Goal: Information Seeking & Learning: Learn about a topic

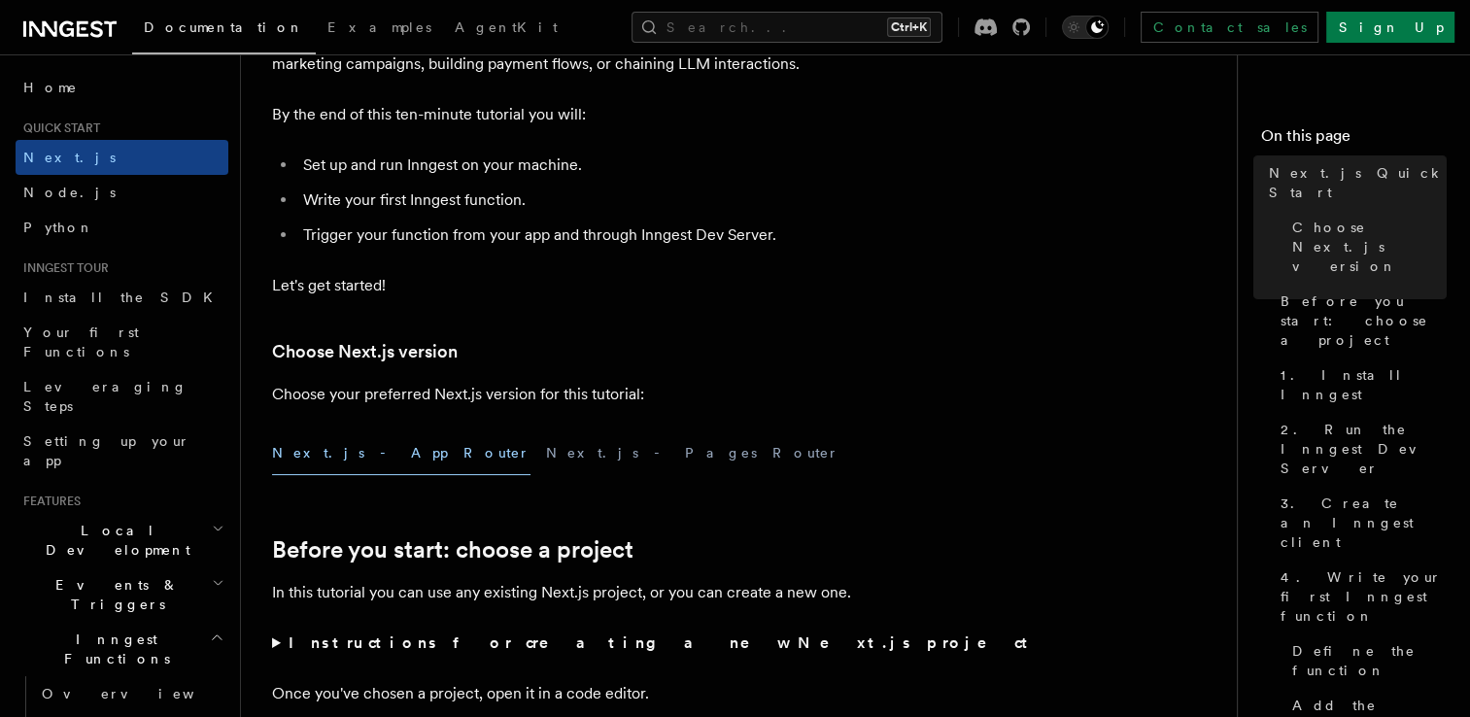
scroll to position [194, 0]
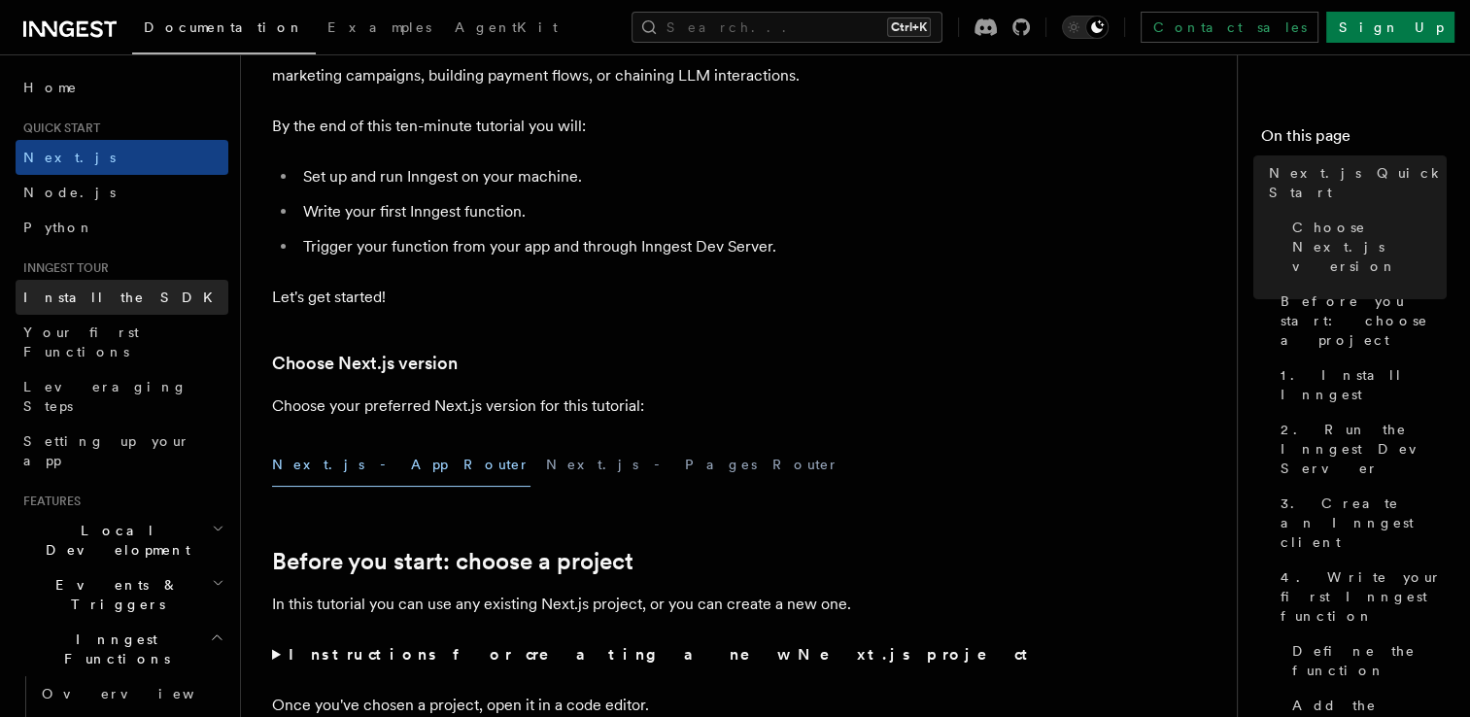
click at [122, 292] on link "Install the SDK" at bounding box center [122, 297] width 213 height 35
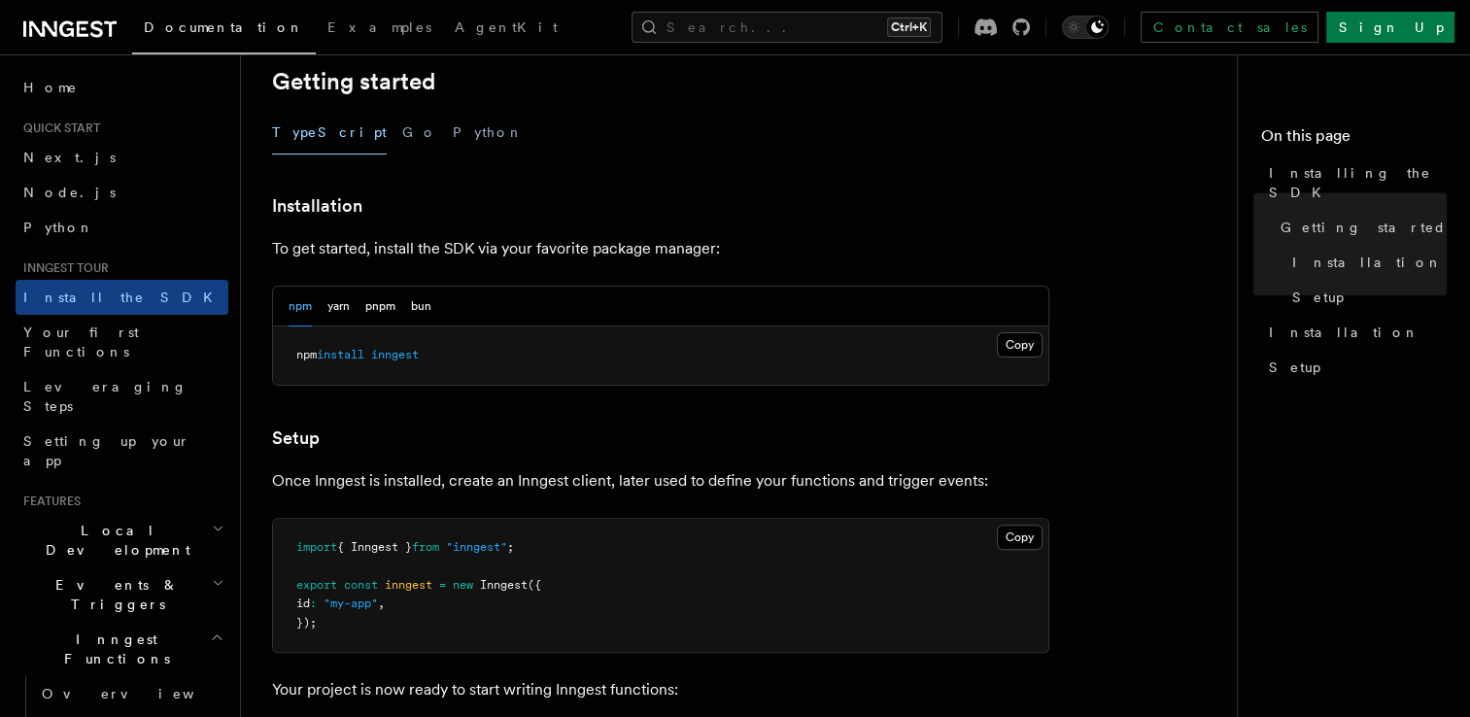
scroll to position [897, 0]
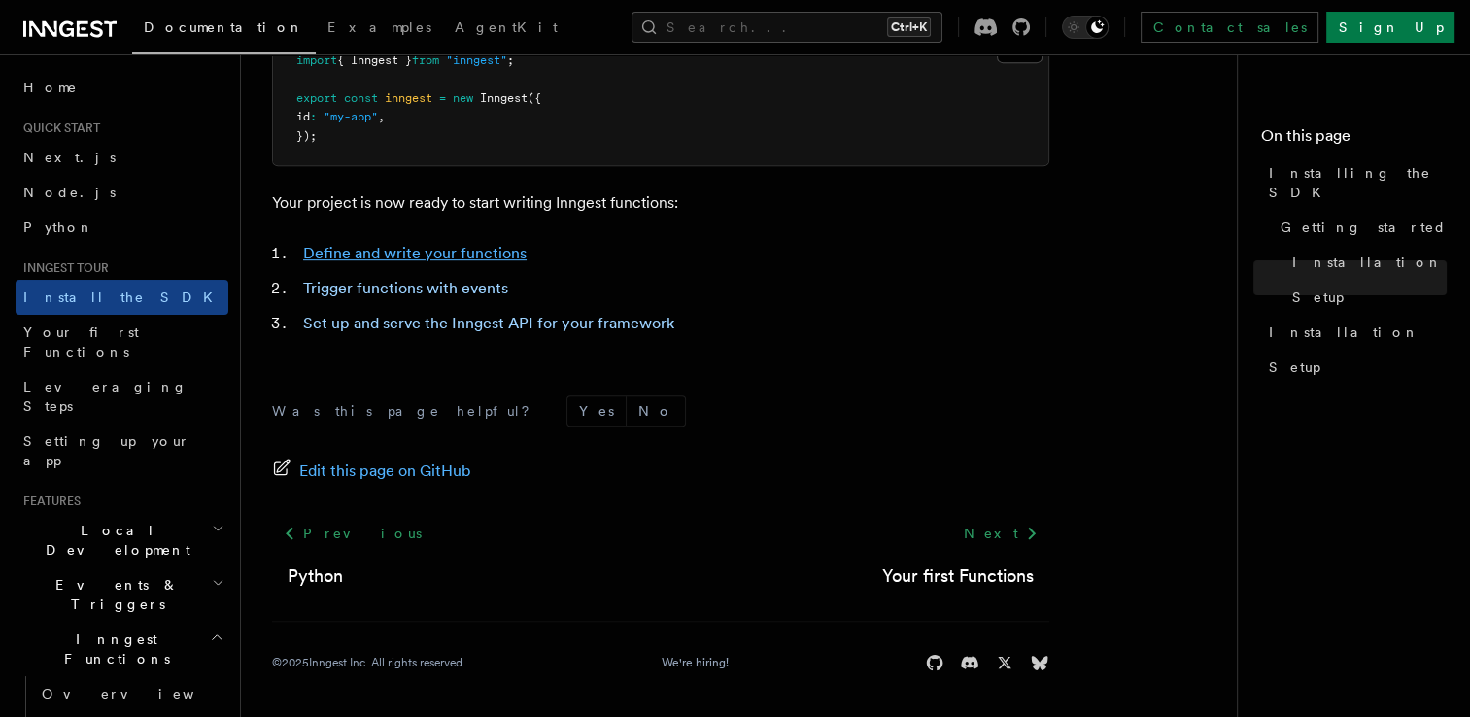
click at [421, 251] on link "Define and write your functions" at bounding box center [414, 253] width 223 height 18
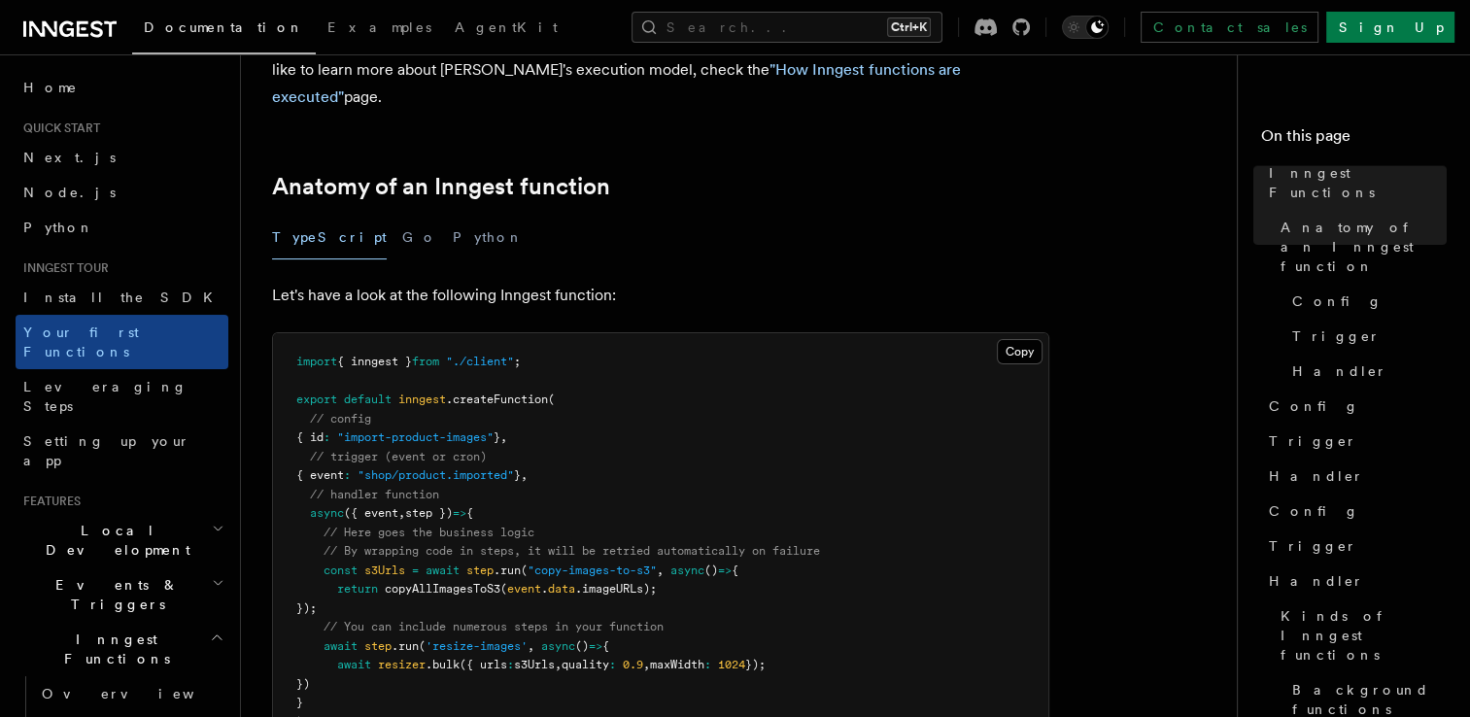
scroll to position [253, 0]
click at [453, 218] on button "Python" at bounding box center [488, 240] width 71 height 44
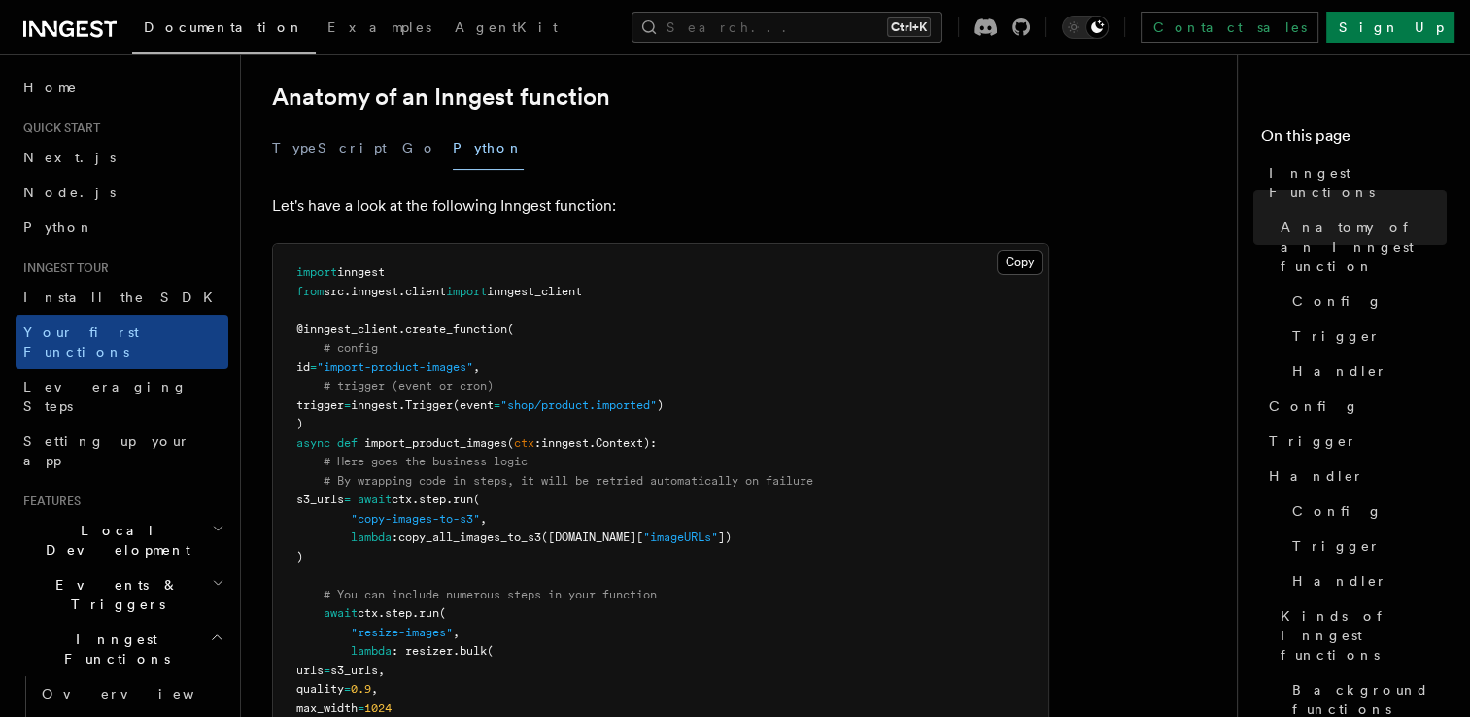
scroll to position [345, 0]
click at [323, 125] on button "TypeScript" at bounding box center [329, 147] width 115 height 44
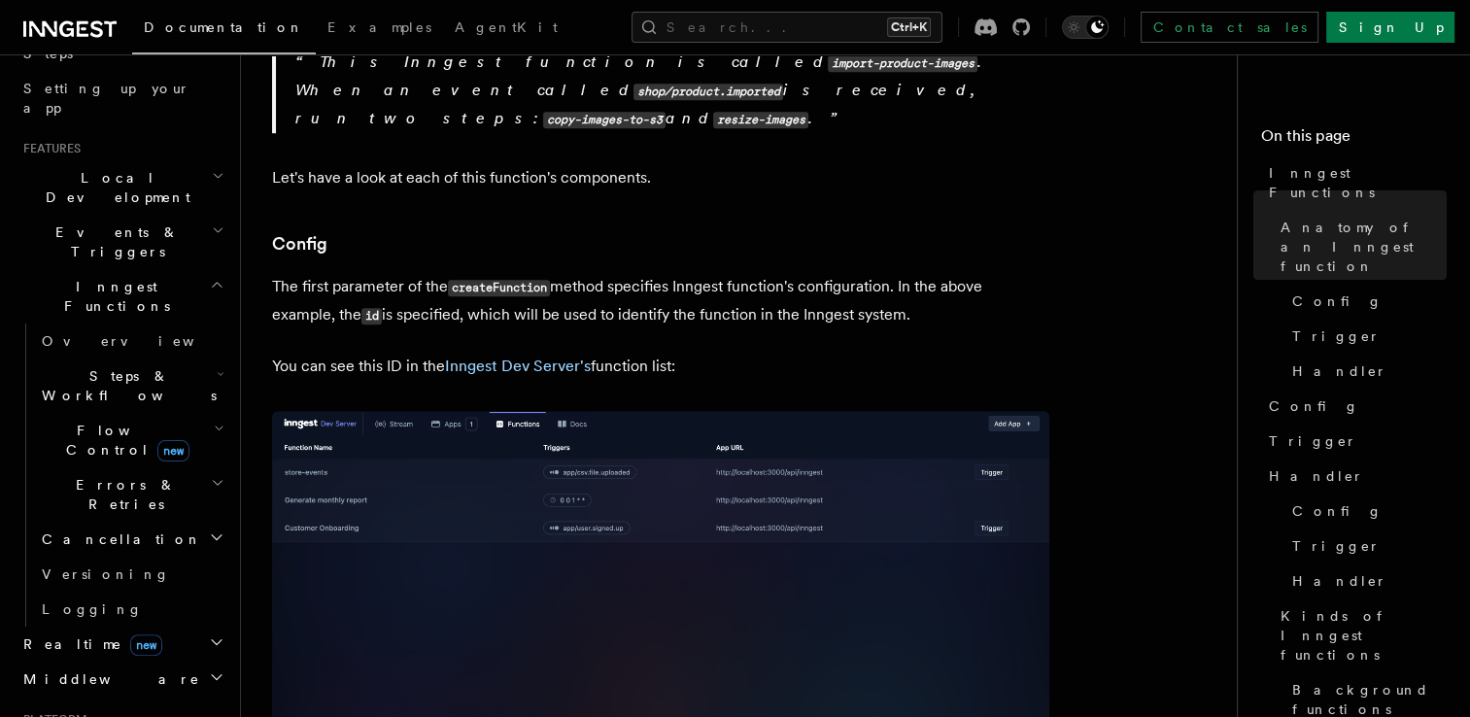
scroll to position [354, 0]
click at [191, 358] on h2 "Steps & Workflows" at bounding box center [131, 385] width 194 height 54
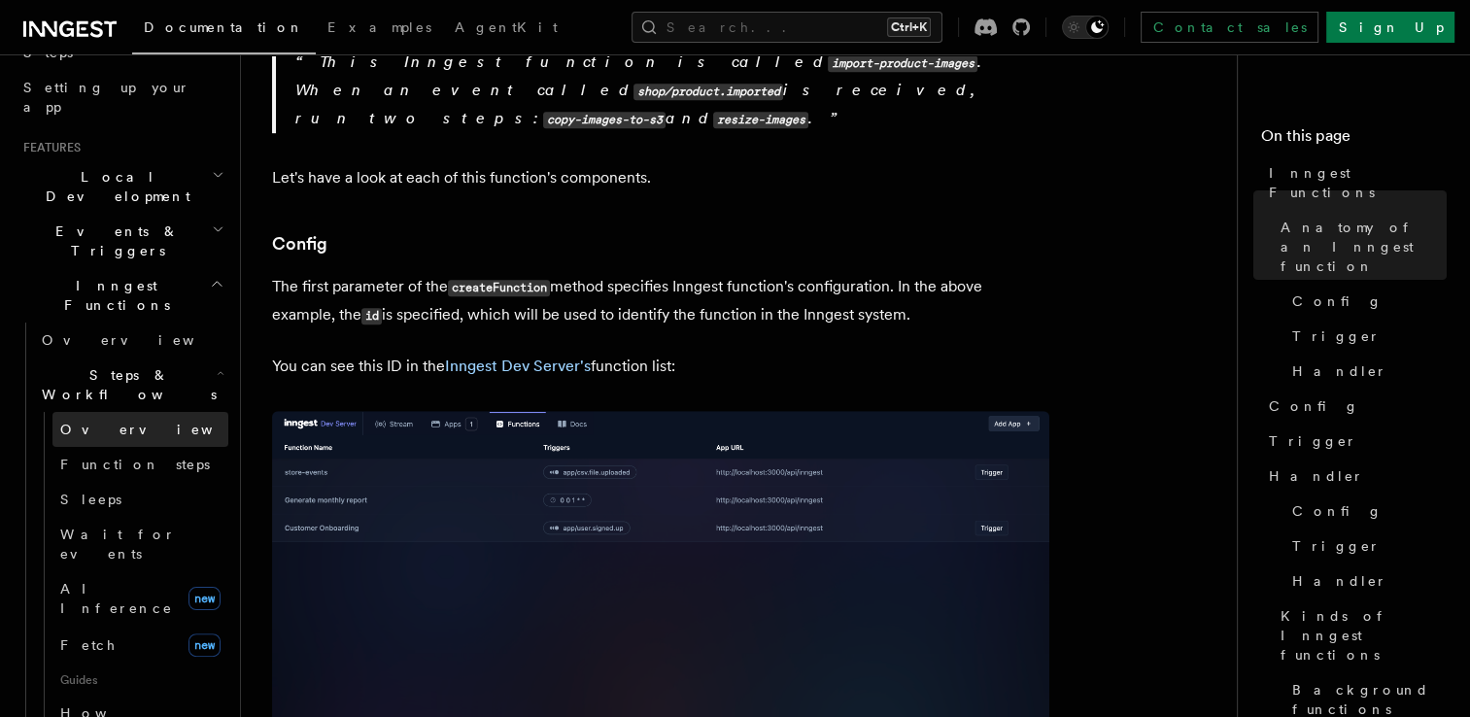
click at [174, 412] on link "Overview" at bounding box center [140, 429] width 176 height 35
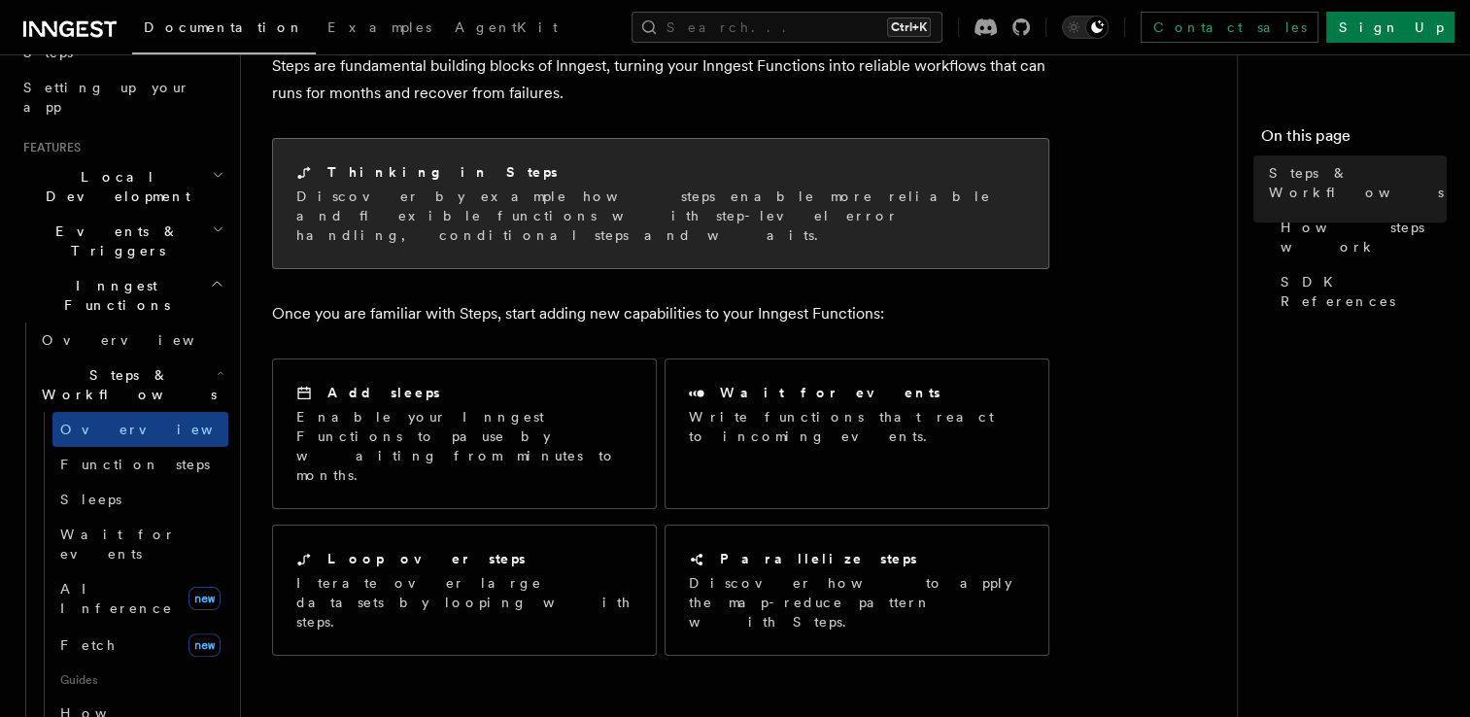
scroll to position [127, 0]
click at [541, 203] on p "Discover by example how steps enable more reliable and flexible functions with …" at bounding box center [660, 215] width 729 height 58
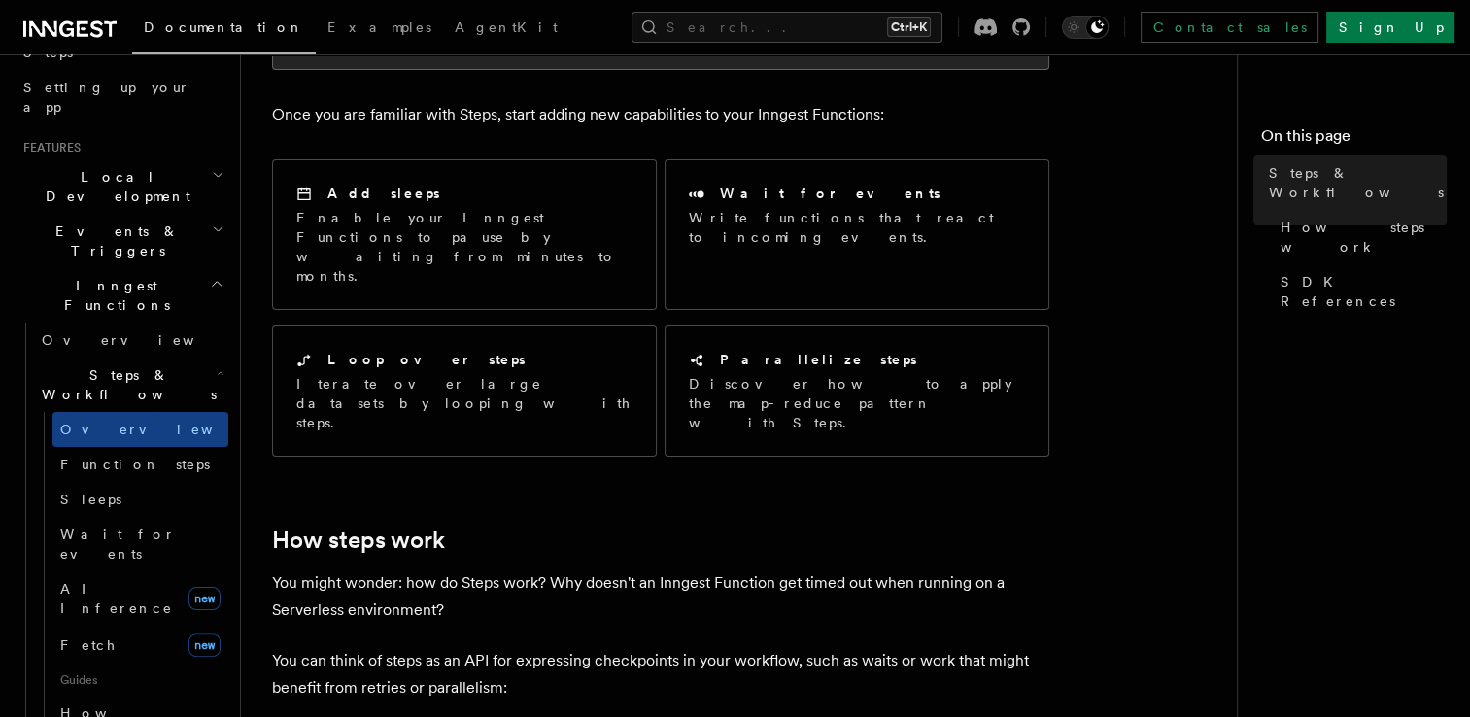
scroll to position [330, 0]
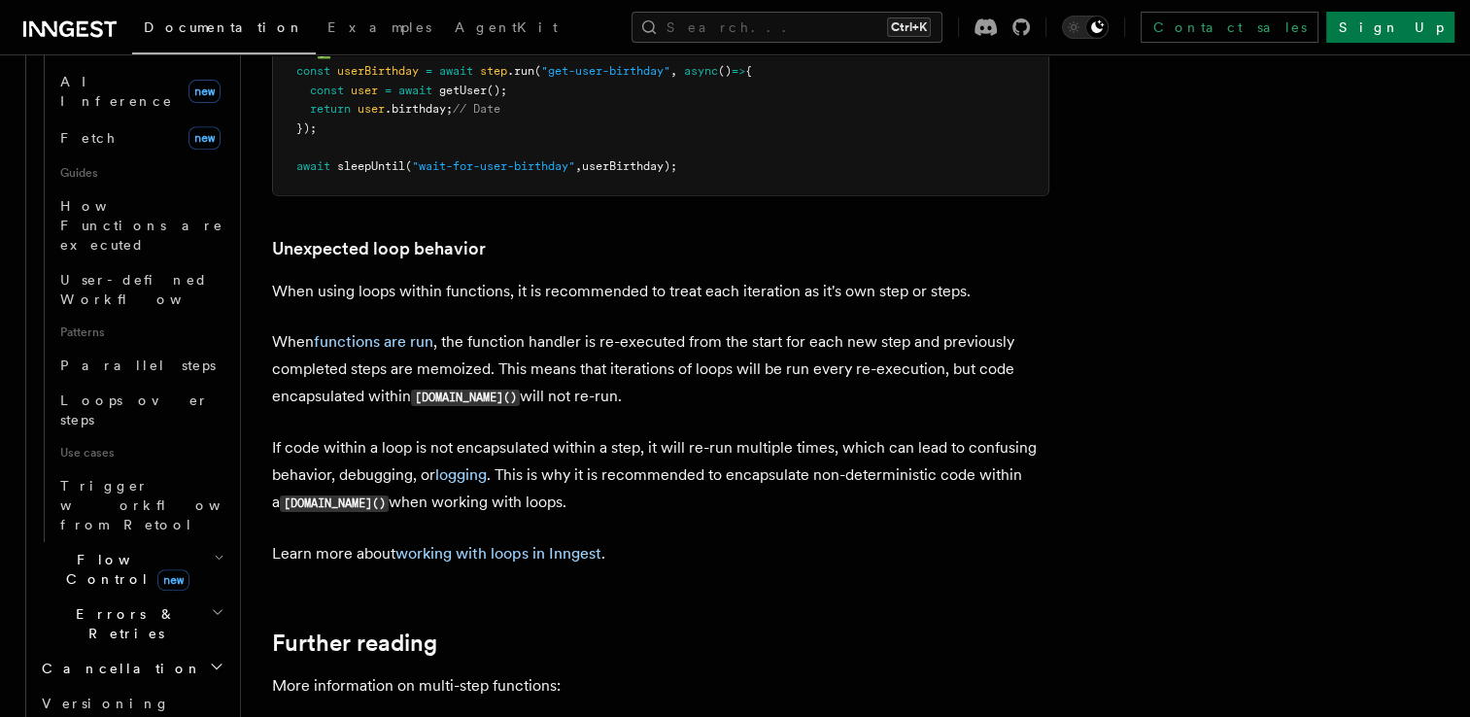
scroll to position [905, 0]
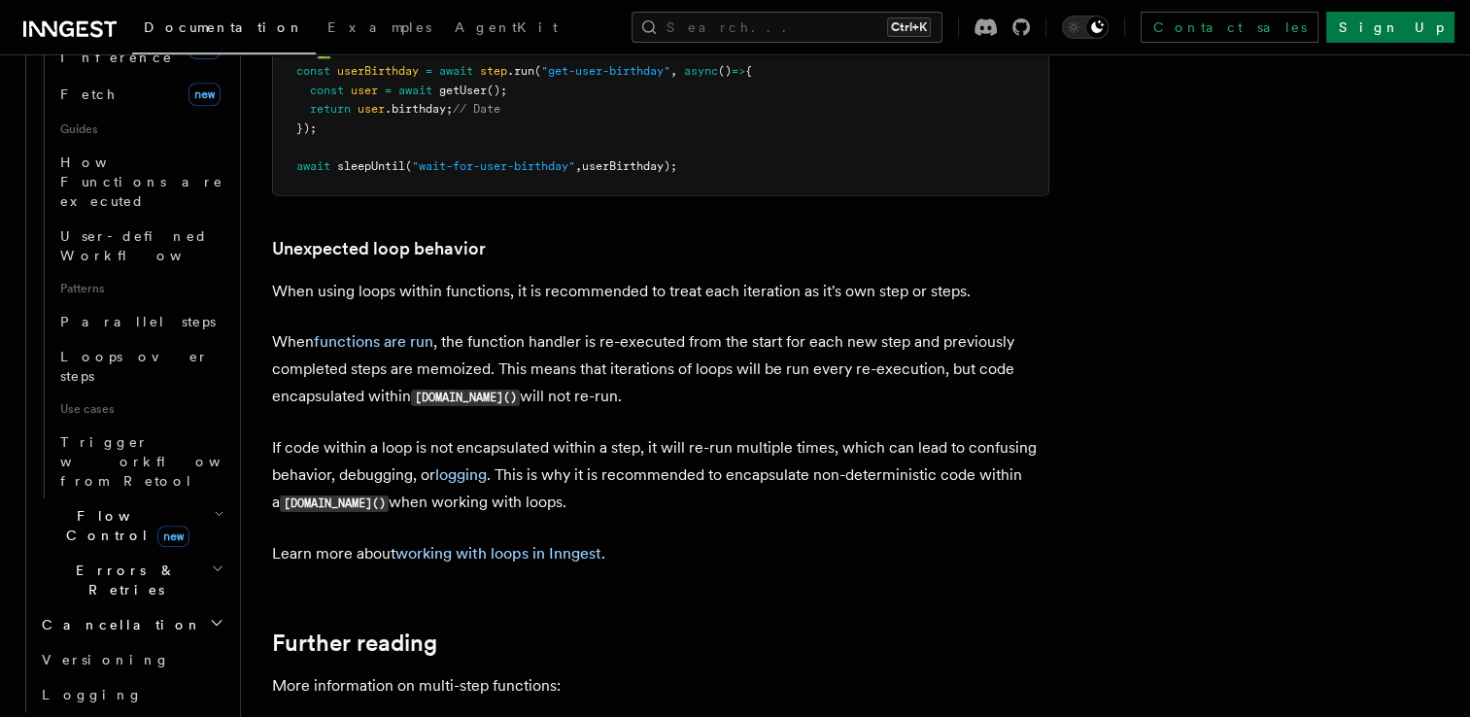
click at [190, 498] on h2 "Flow Control new" at bounding box center [131, 525] width 194 height 54
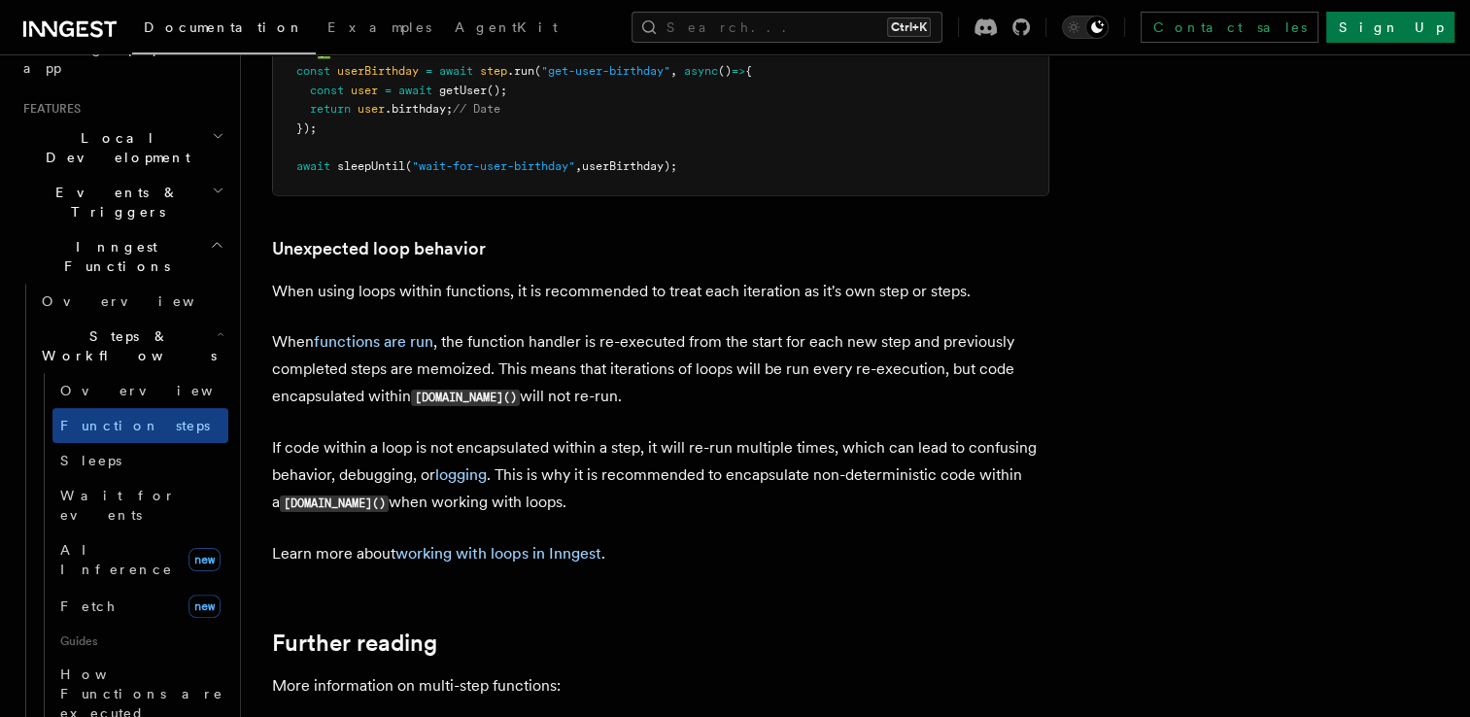
scroll to position [0, 0]
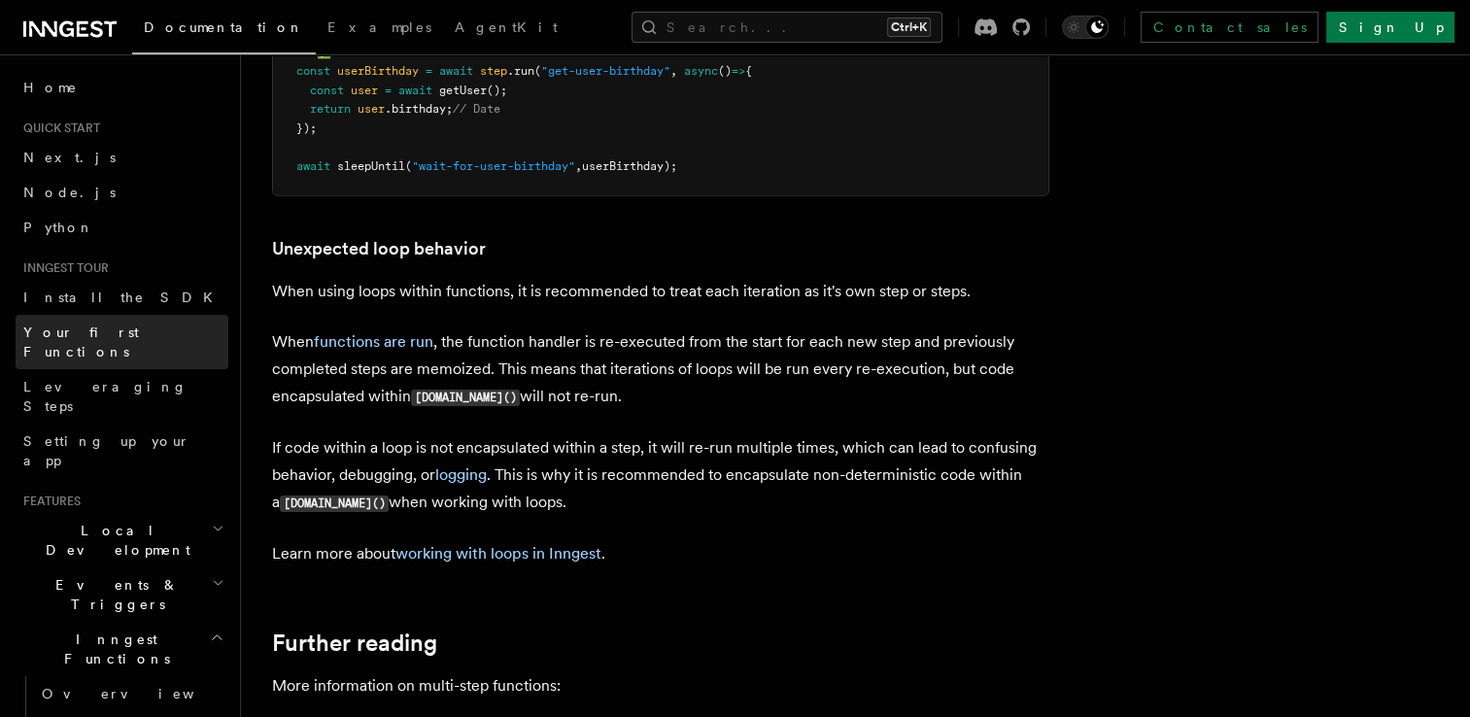
click at [182, 340] on link "Your first Functions" at bounding box center [122, 342] width 213 height 54
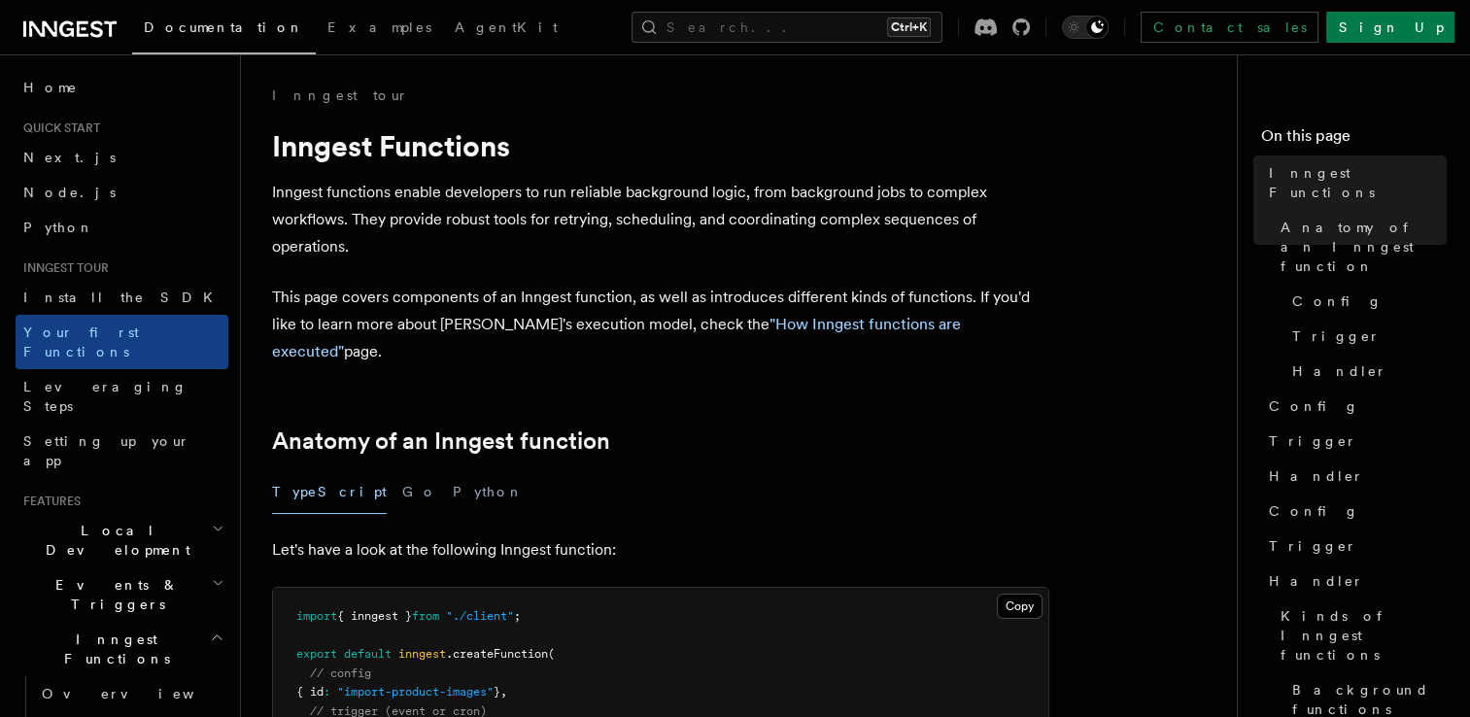
click at [211, 567] on h2 "Events & Triggers" at bounding box center [122, 594] width 213 height 54
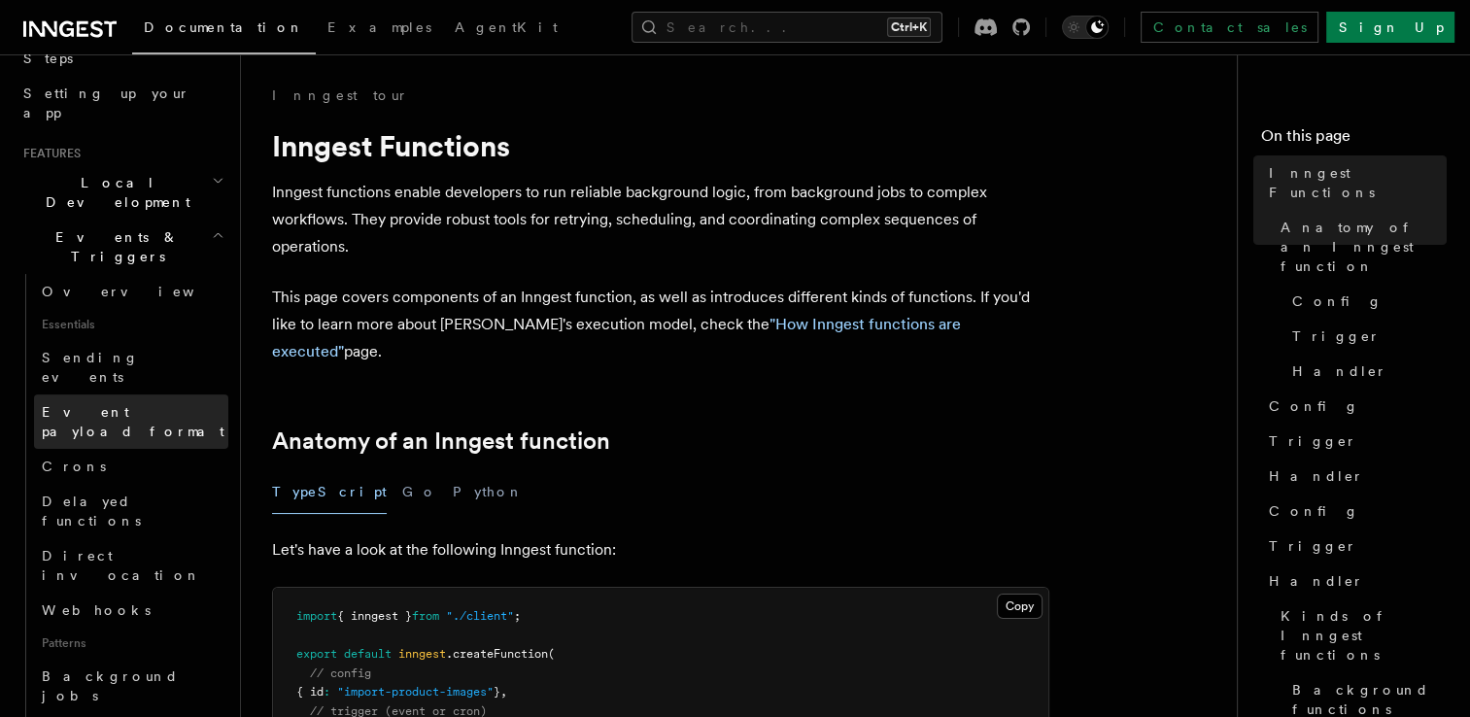
scroll to position [349, 0]
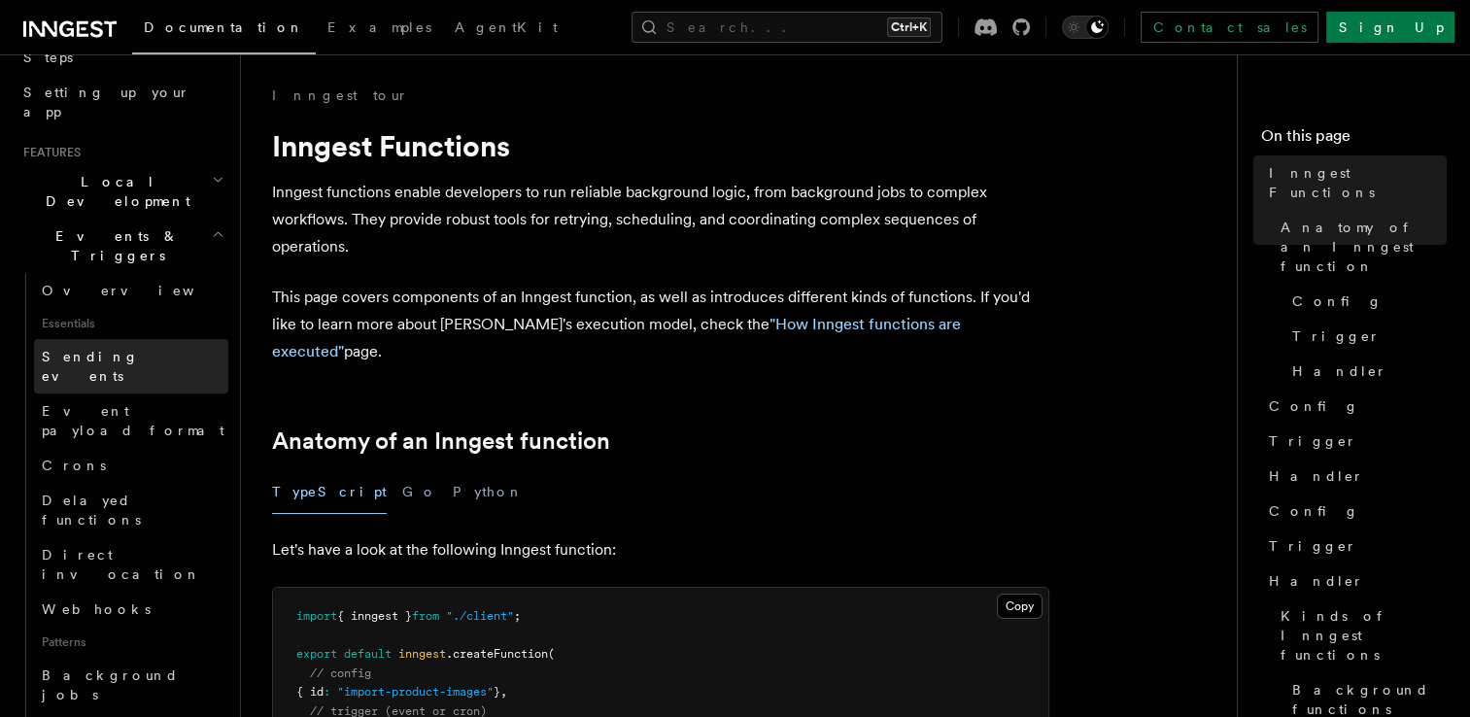
click at [128, 349] on span "Sending events" at bounding box center [90, 366] width 97 height 35
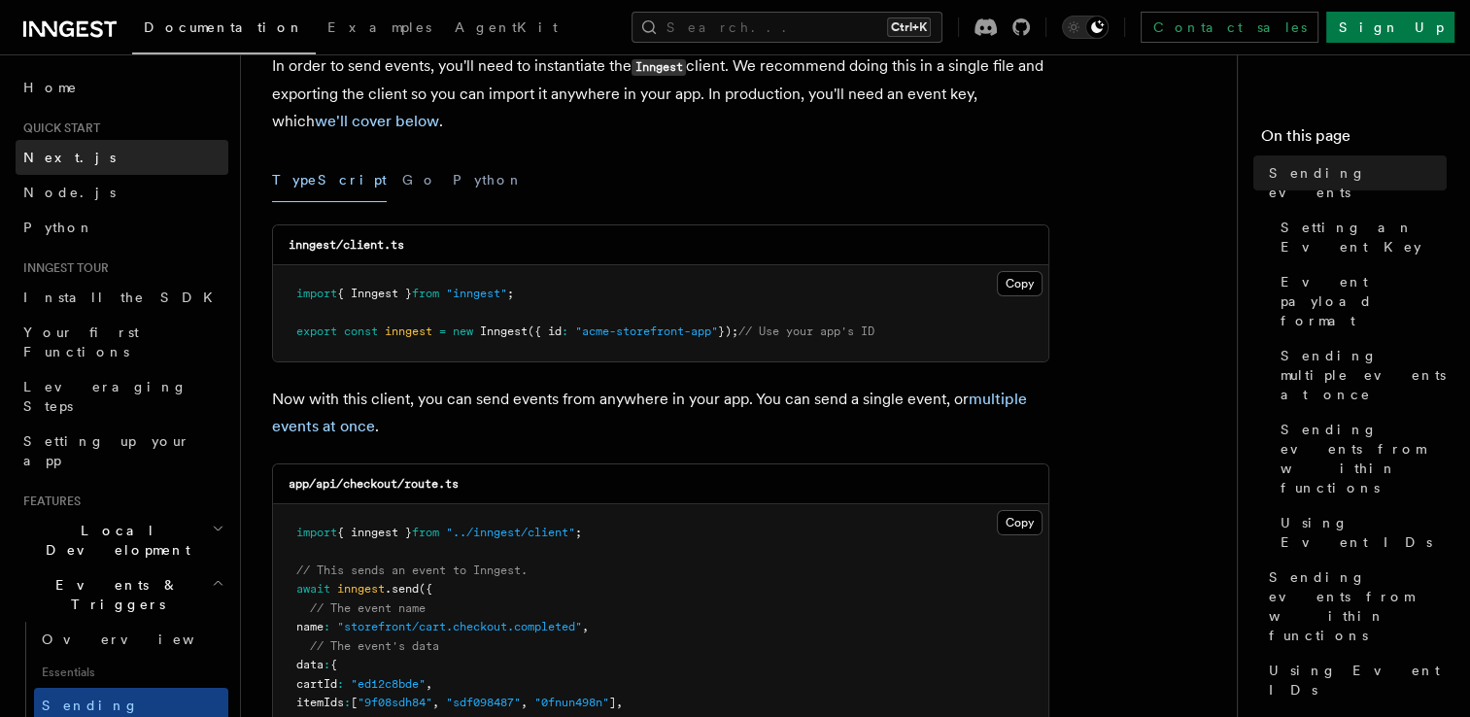
click at [140, 160] on link "Next.js" at bounding box center [122, 157] width 213 height 35
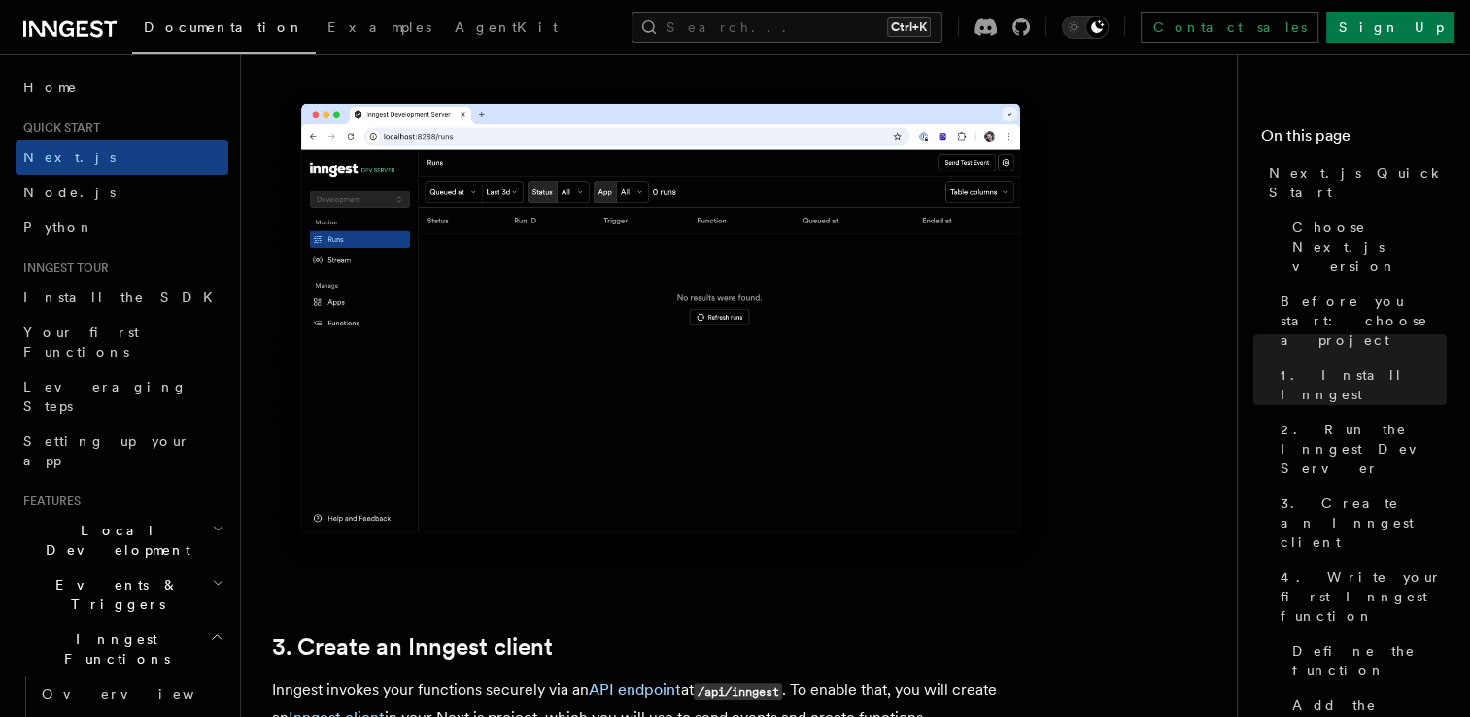
scroll to position [1745, 0]
